Goal: Task Accomplishment & Management: Manage account settings

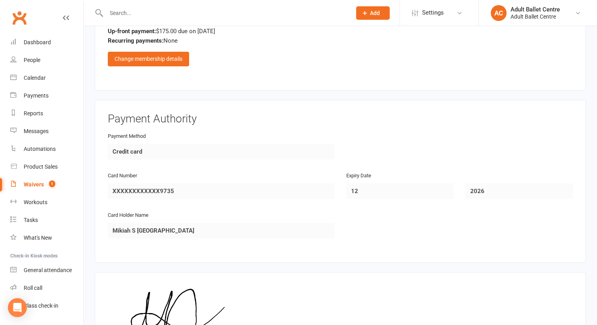
scroll to position [705, 0]
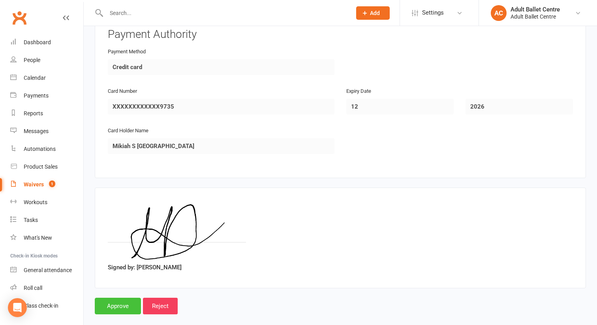
click at [121, 298] on input "Approve" at bounding box center [118, 306] width 46 height 17
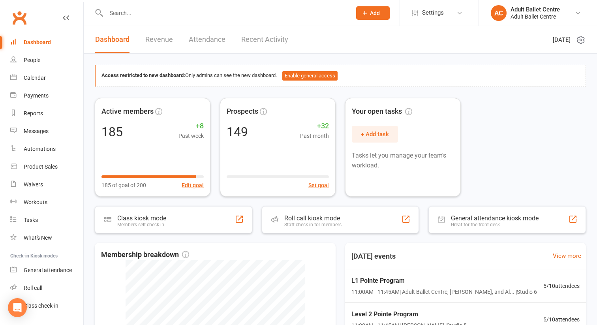
click at [255, 39] on link "Recent Activity" at bounding box center [264, 39] width 47 height 27
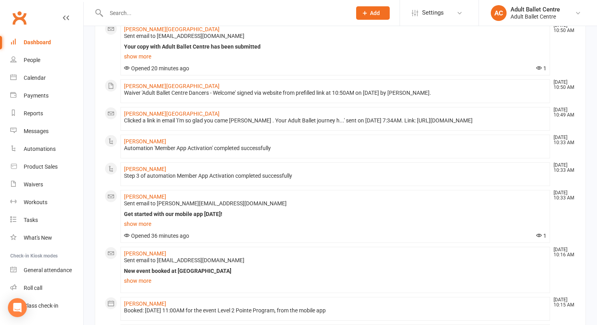
scroll to position [237, 0]
